Goal: Information Seeking & Learning: Check status

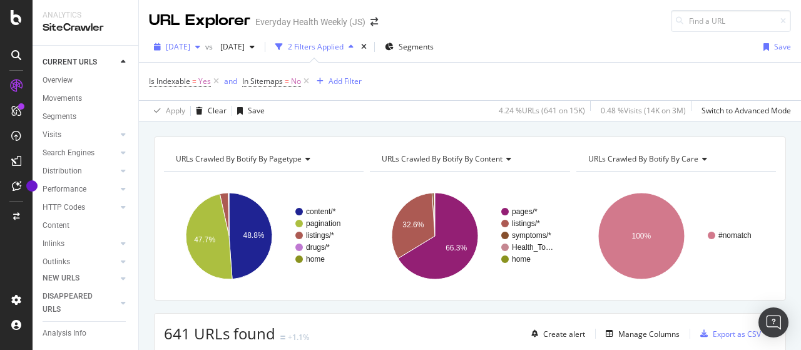
click at [181, 49] on span "2025 Aug. 31st" at bounding box center [178, 46] width 24 height 11
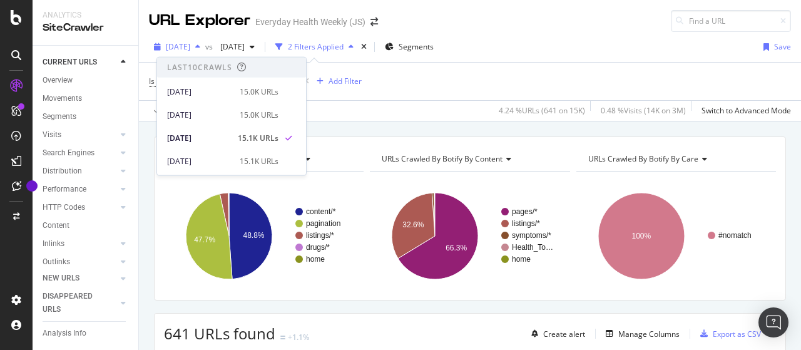
click at [181, 49] on span "2025 Aug. 31st" at bounding box center [178, 46] width 24 height 11
